Goal: Transaction & Acquisition: Book appointment/travel/reservation

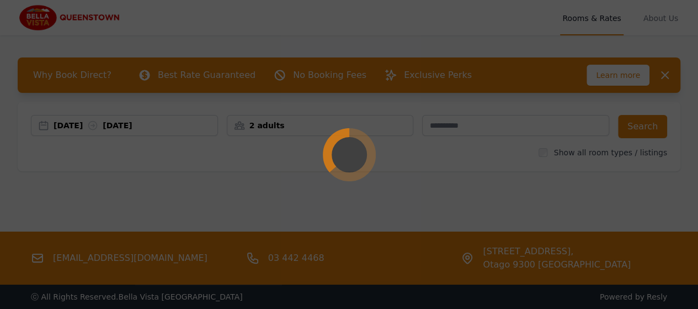
click at [245, 112] on div at bounding box center [349, 154] width 698 height 309
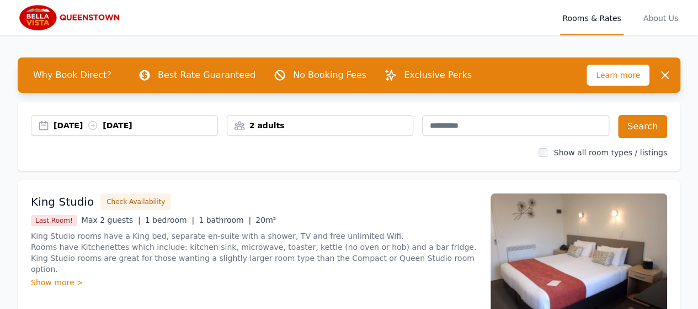
click at [276, 121] on div "2 adults" at bounding box center [320, 125] width 186 height 11
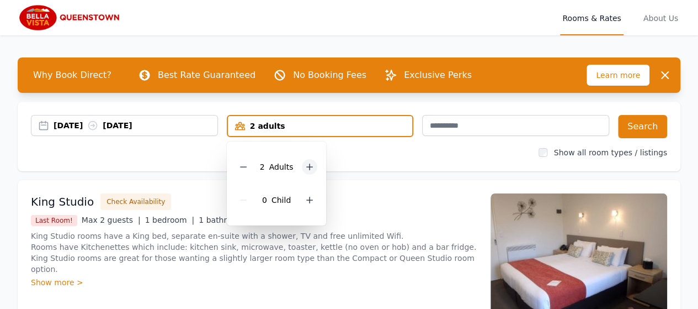
click at [311, 166] on icon at bounding box center [309, 166] width 9 height 9
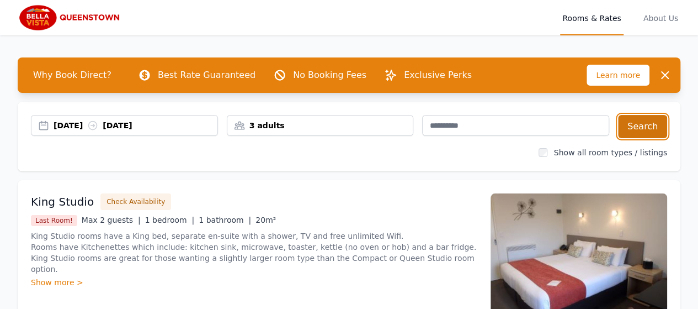
click at [664, 126] on button "Search" at bounding box center [642, 126] width 49 height 23
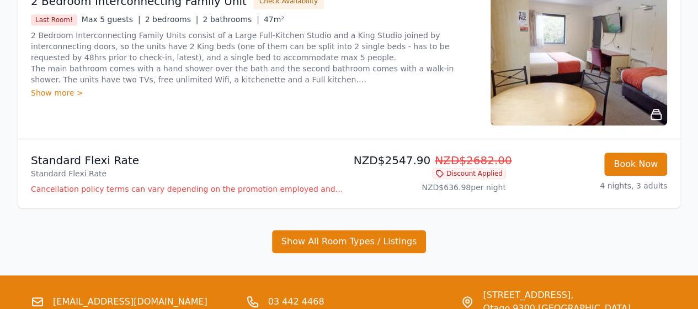
scroll to position [386, 0]
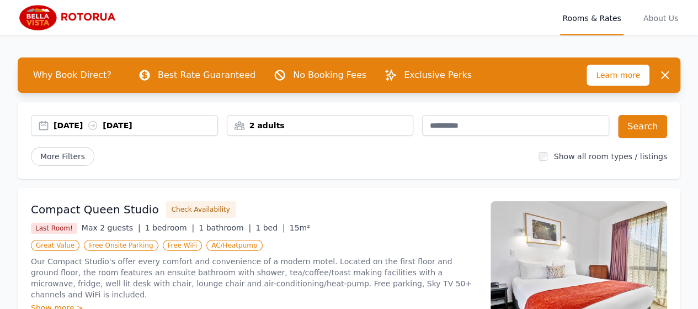
click at [297, 126] on div "2 adults" at bounding box center [320, 125] width 186 height 11
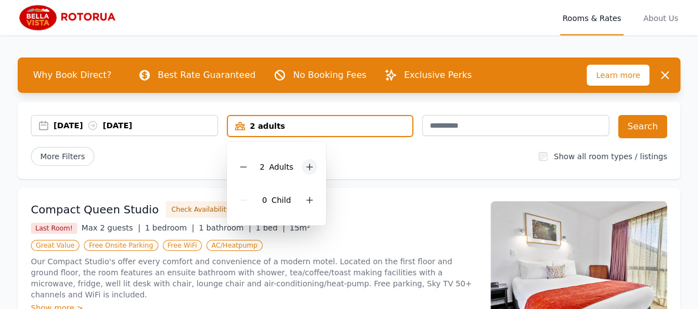
click at [306, 165] on icon at bounding box center [309, 166] width 9 height 9
click at [623, 127] on button "Search" at bounding box center [642, 126] width 49 height 23
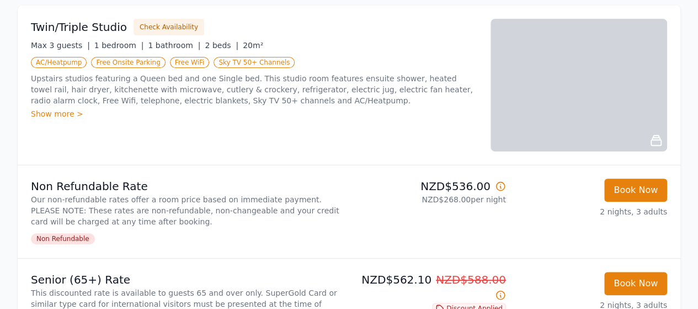
scroll to position [166, 0]
